Goal: Find specific page/section

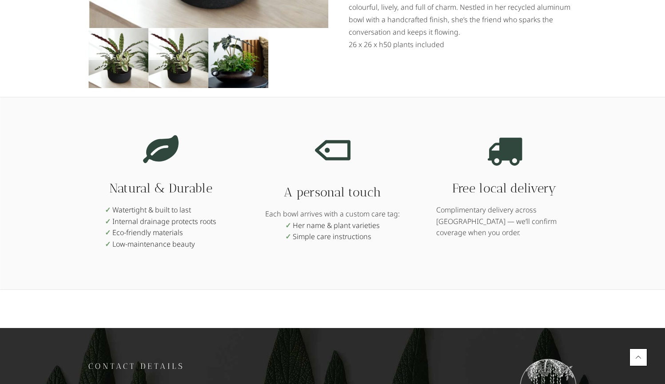
scroll to position [277, 0]
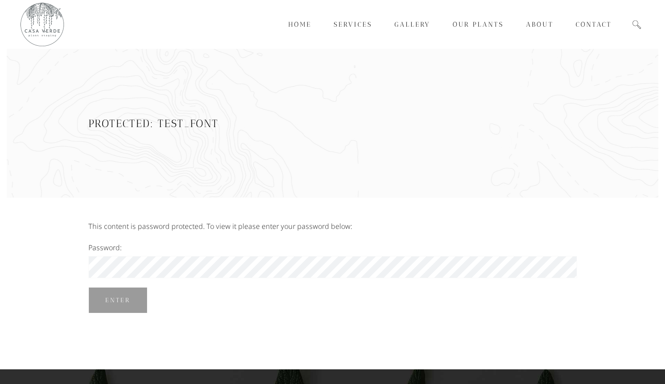
click at [117, 300] on input "Enter" at bounding box center [117, 300] width 59 height 26
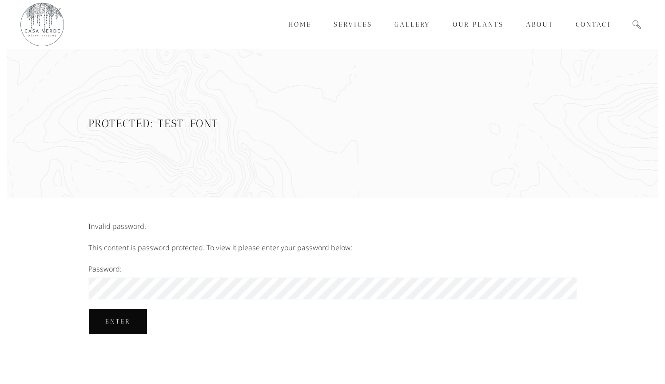
click at [123, 323] on input "Enter" at bounding box center [117, 321] width 59 height 26
click at [95, 314] on input "Enter" at bounding box center [117, 321] width 59 height 26
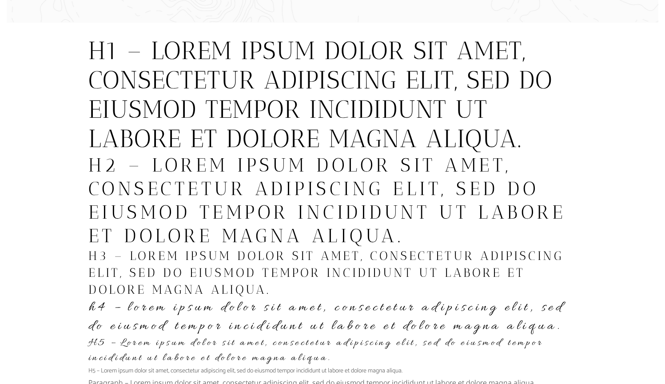
scroll to position [230, 0]
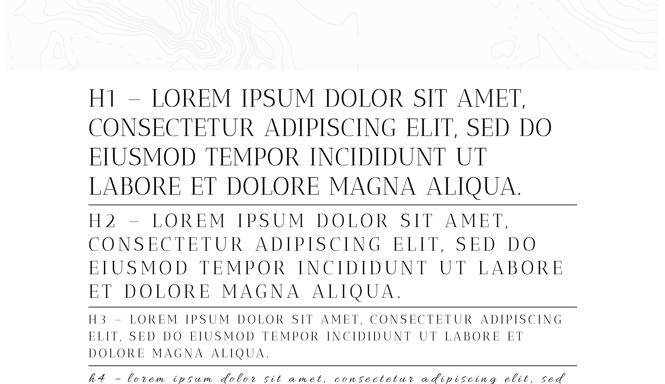
scroll to position [334, 0]
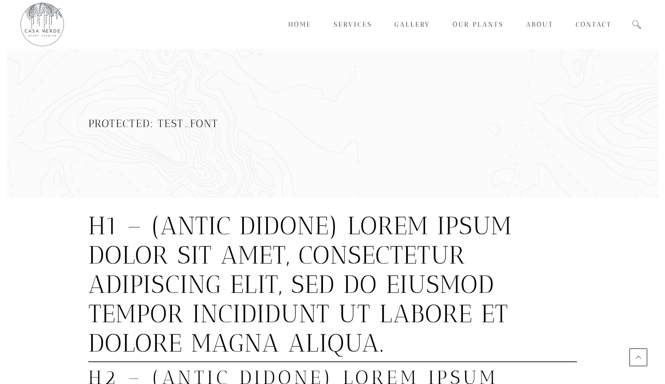
scroll to position [334, 0]
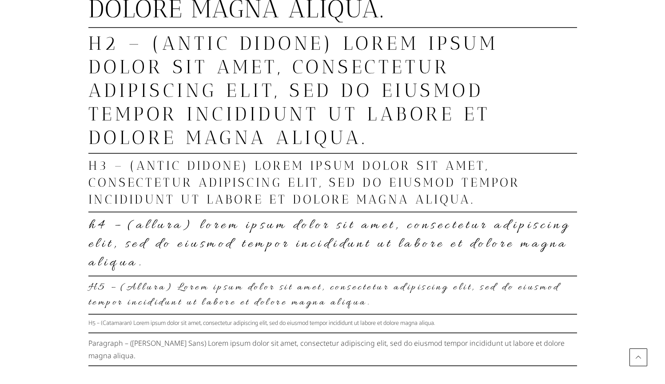
click at [379, 72] on h2 "H2 – (Antic Didone) Lorem ipsum dolor sit amet, consectetur adipiscing elit, se…" at bounding box center [332, 91] width 488 height 118
click at [162, 59] on h2 "H2 – (Antic Didone) Lorem ipsum dolor sit amet, consectetur adipiscing elit, se…" at bounding box center [332, 91] width 488 height 118
